Goal: Task Accomplishment & Management: Complete application form

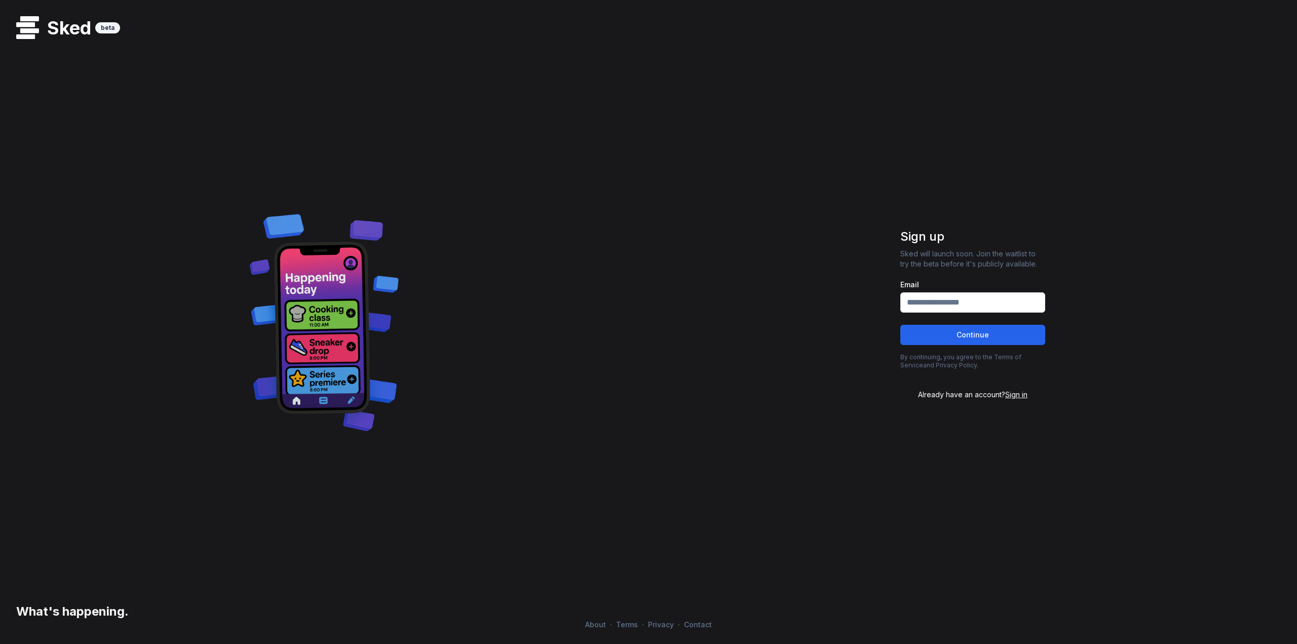
click at [979, 295] on input "Email" at bounding box center [973, 302] width 145 height 20
type input "**********"
click at [990, 331] on button "Continue" at bounding box center [973, 335] width 145 height 20
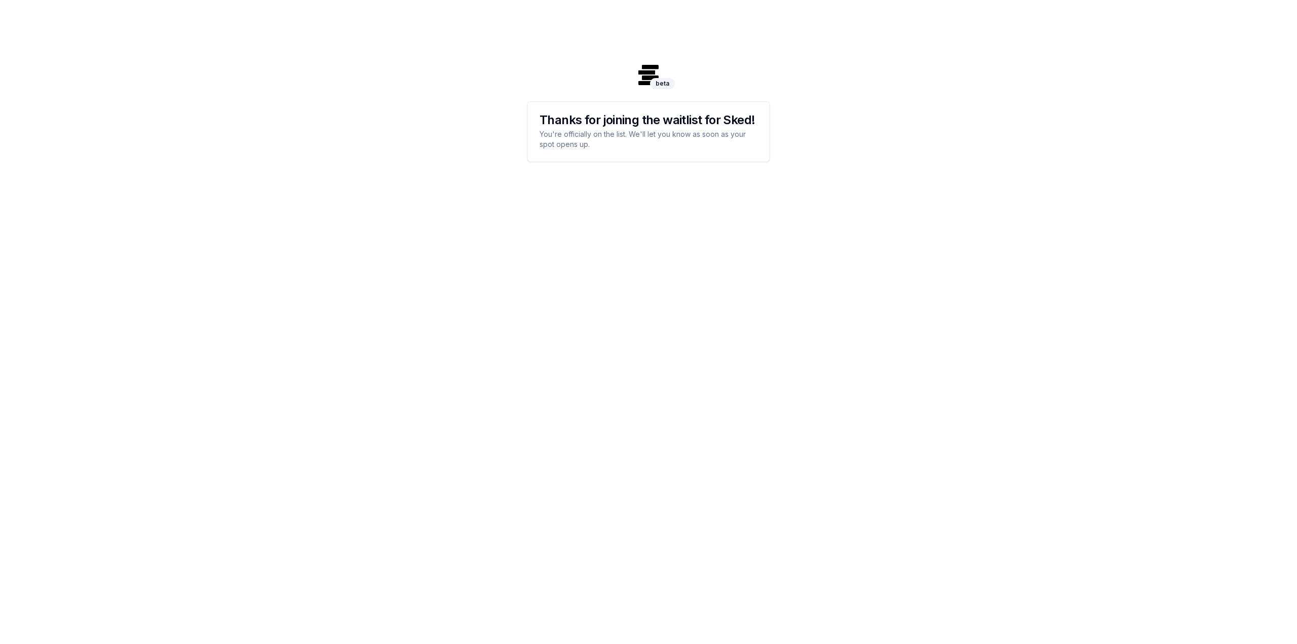
click at [871, 191] on div "beta beta Thanks for joining the waitlist for Sked! You're officially on the li…" at bounding box center [648, 322] width 1297 height 644
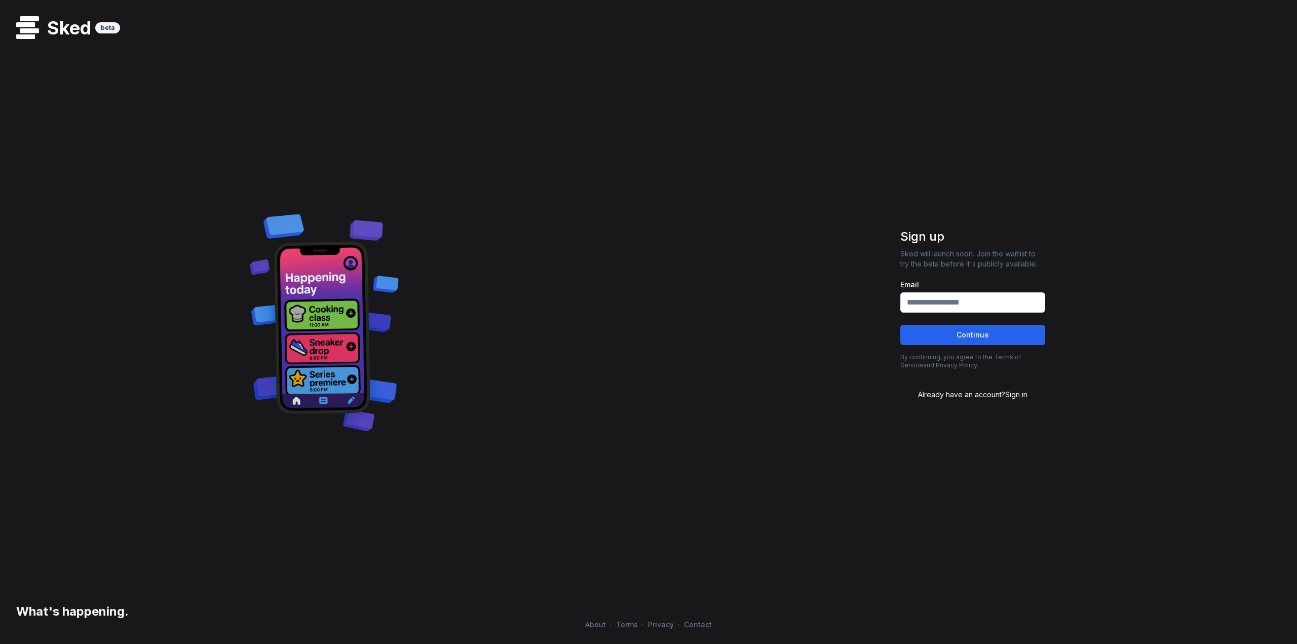
click at [1025, 298] on input "Email" at bounding box center [973, 302] width 145 height 20
click at [901, 317] on div at bounding box center [901, 317] width 0 height 0
click at [1126, 224] on div "Sked beta What's happening. Sign up Sked will launch soon. Join the waitlist to…" at bounding box center [648, 314] width 1297 height 612
click at [901, 317] on div at bounding box center [901, 317] width 0 height 0
click at [712, 294] on div "Sked beta What's happening. Sign up Sked will launch soon. Join the waitlist to…" at bounding box center [648, 314] width 1297 height 612
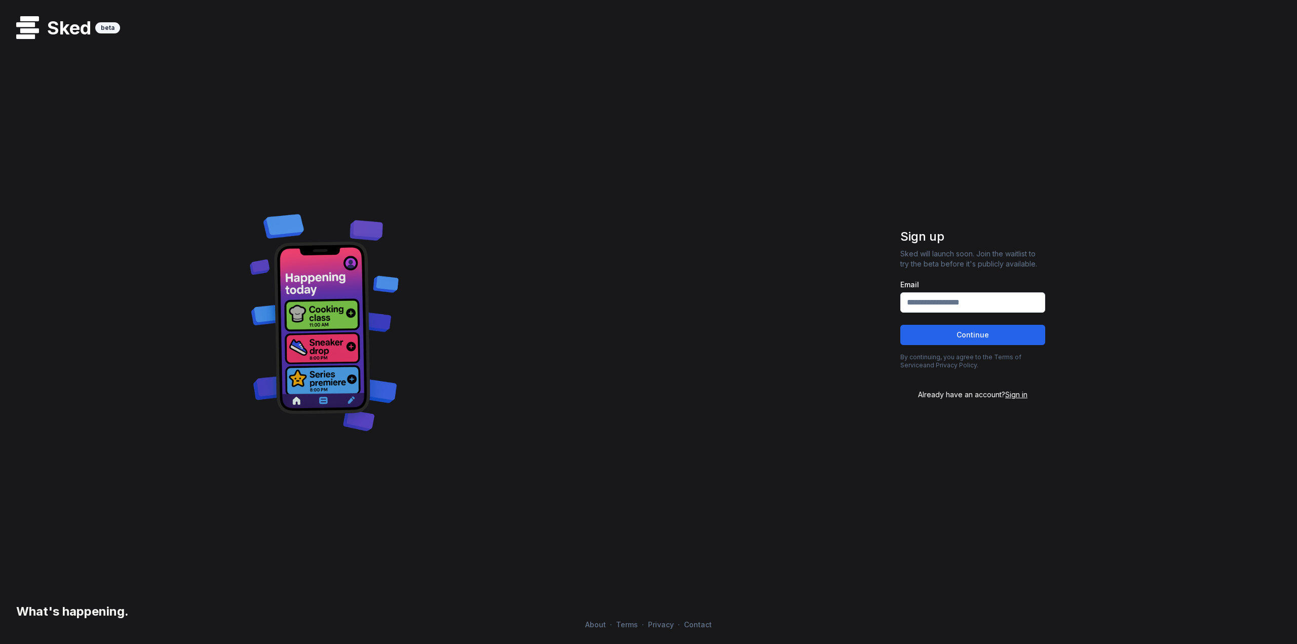
click at [1015, 394] on span "Sign in" at bounding box center [1016, 394] width 22 height 9
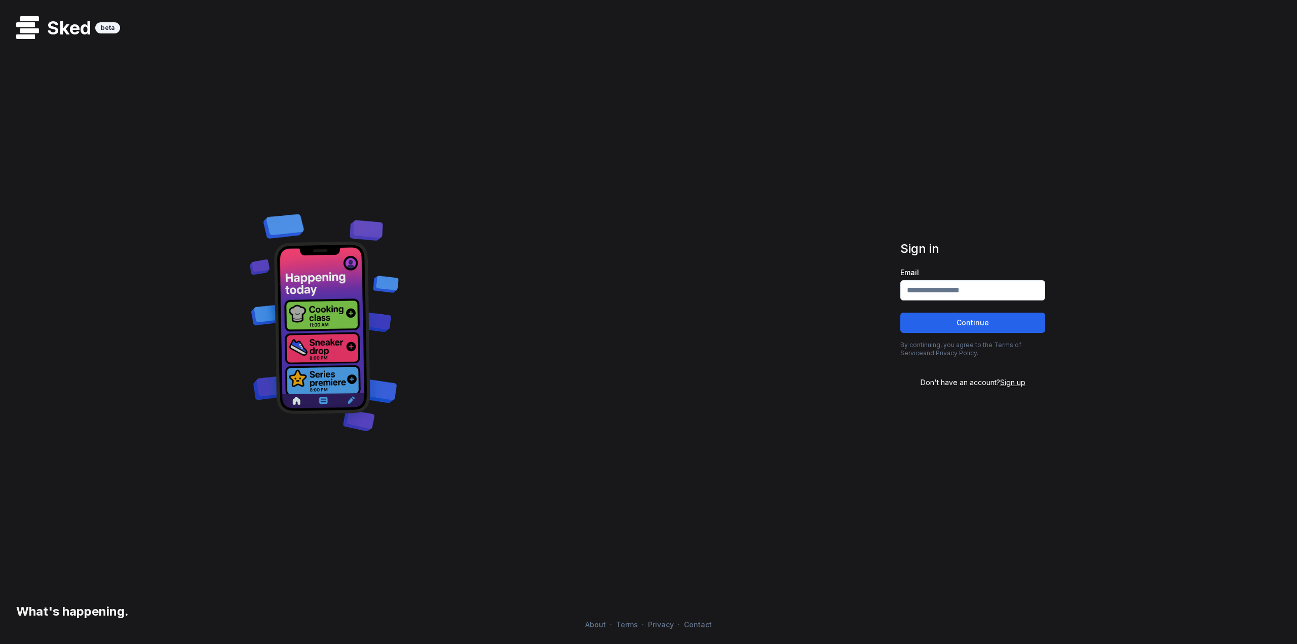
click at [1008, 290] on input "Email" at bounding box center [973, 290] width 145 height 20
type input "**********"
click at [994, 318] on button "Continue" at bounding box center [973, 323] width 145 height 20
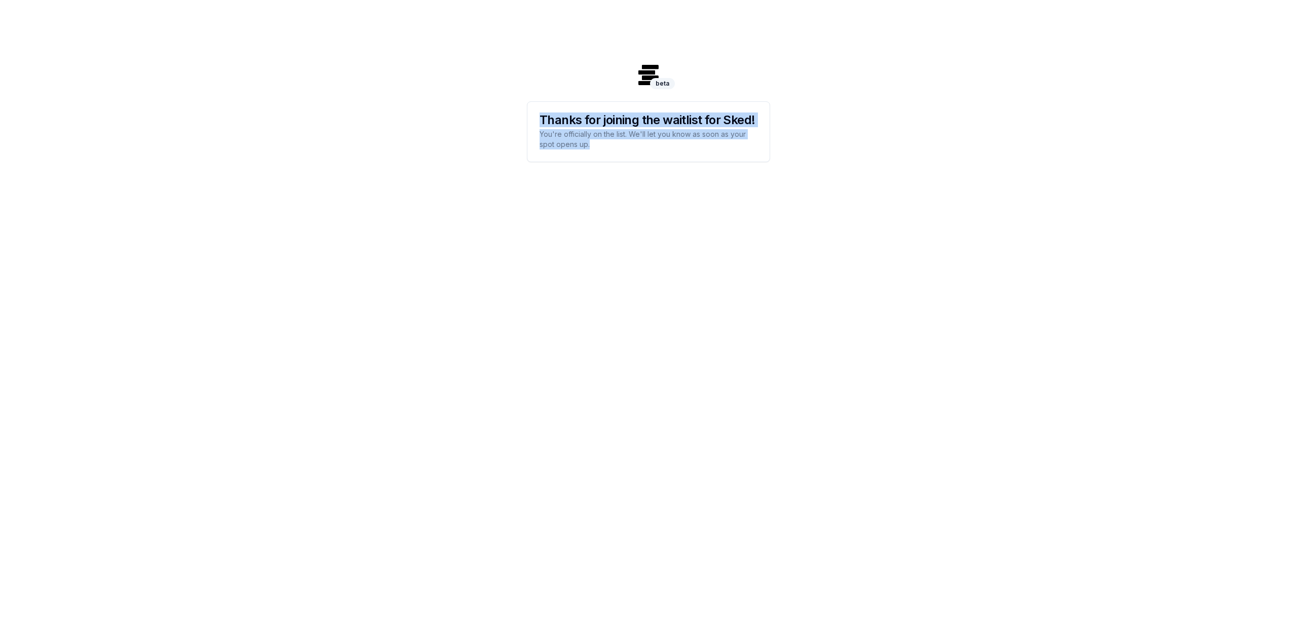
drag, startPoint x: 664, startPoint y: 155, endPoint x: 527, endPoint y: 116, distance: 142.9
click at [527, 116] on div "Thanks for joining the waitlist for Sked! You're officially on the list. We'll …" at bounding box center [648, 131] width 243 height 61
click at [515, 128] on div "beta beta Thanks for joining the waitlist for Sked! You're officially on the li…" at bounding box center [648, 322] width 1297 height 644
drag, startPoint x: 532, startPoint y: 116, endPoint x: 763, endPoint y: 214, distance: 251.1
click at [735, 205] on div "beta beta Thanks for joining the waitlist for Sked! You're officially on the li…" at bounding box center [648, 322] width 1297 height 644
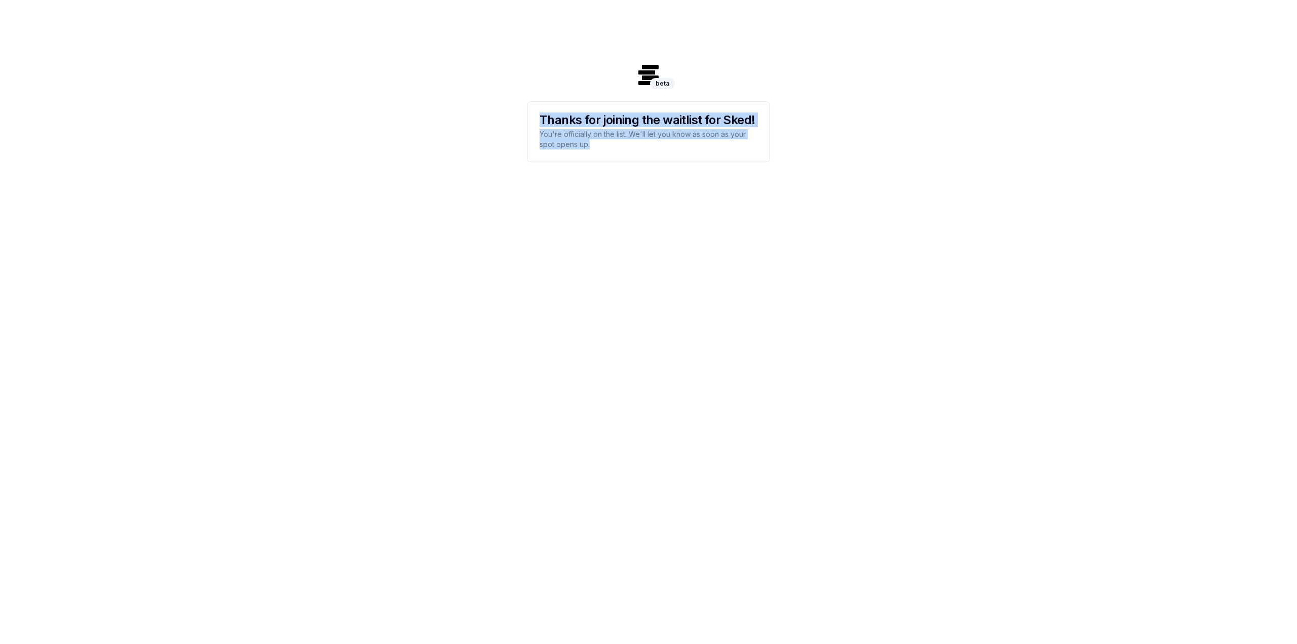
click at [763, 214] on div "beta beta Thanks for joining the waitlist for Sked! You're officially on the li…" at bounding box center [648, 322] width 1297 height 644
click at [817, 207] on div "beta beta Thanks for joining the waitlist for Sked! You're officially on the li…" at bounding box center [648, 322] width 1297 height 644
